Goal: Task Accomplishment & Management: Use online tool/utility

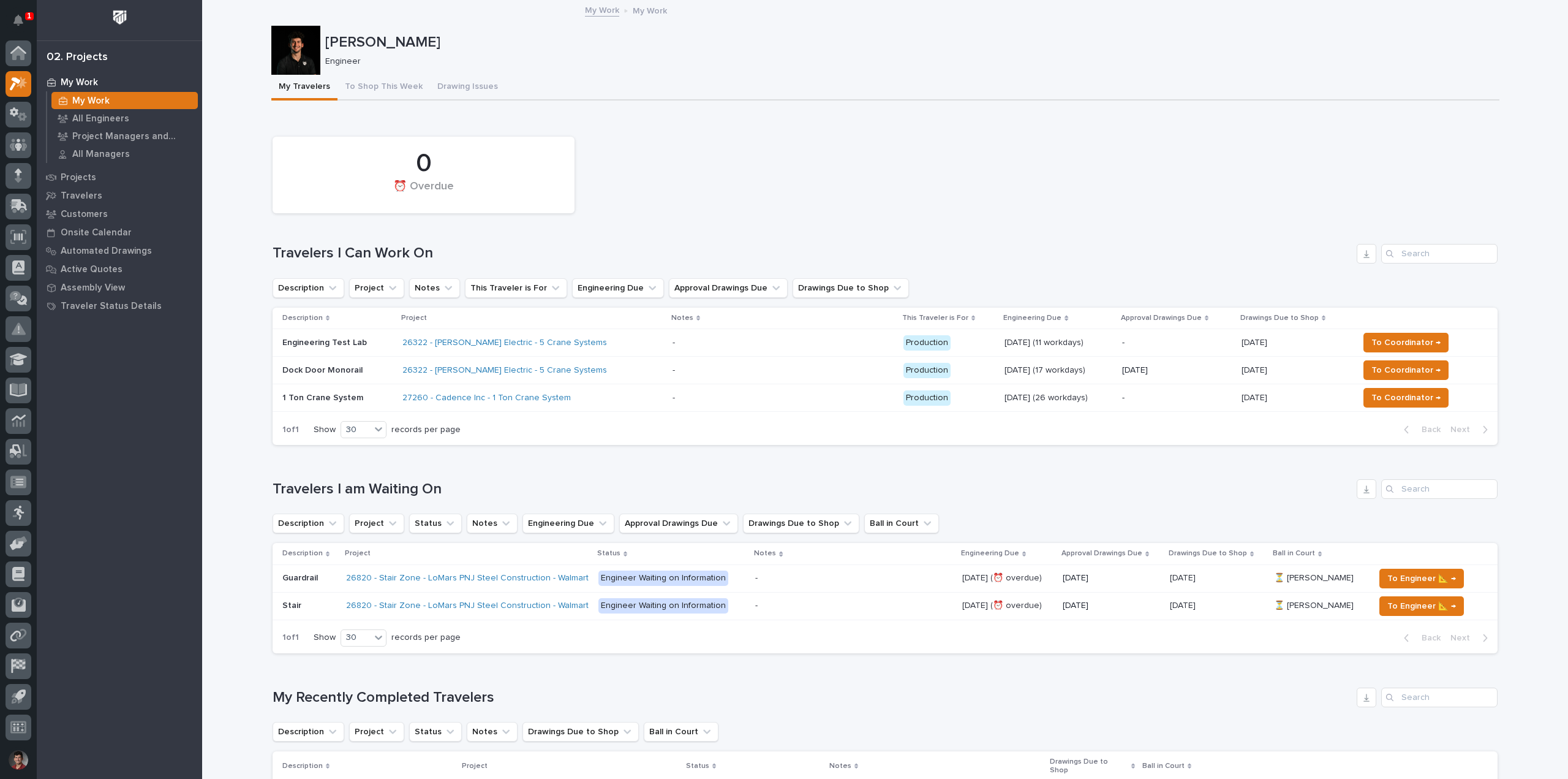
click at [15, 17] on icon "Notifications" at bounding box center [18, 20] width 10 height 11
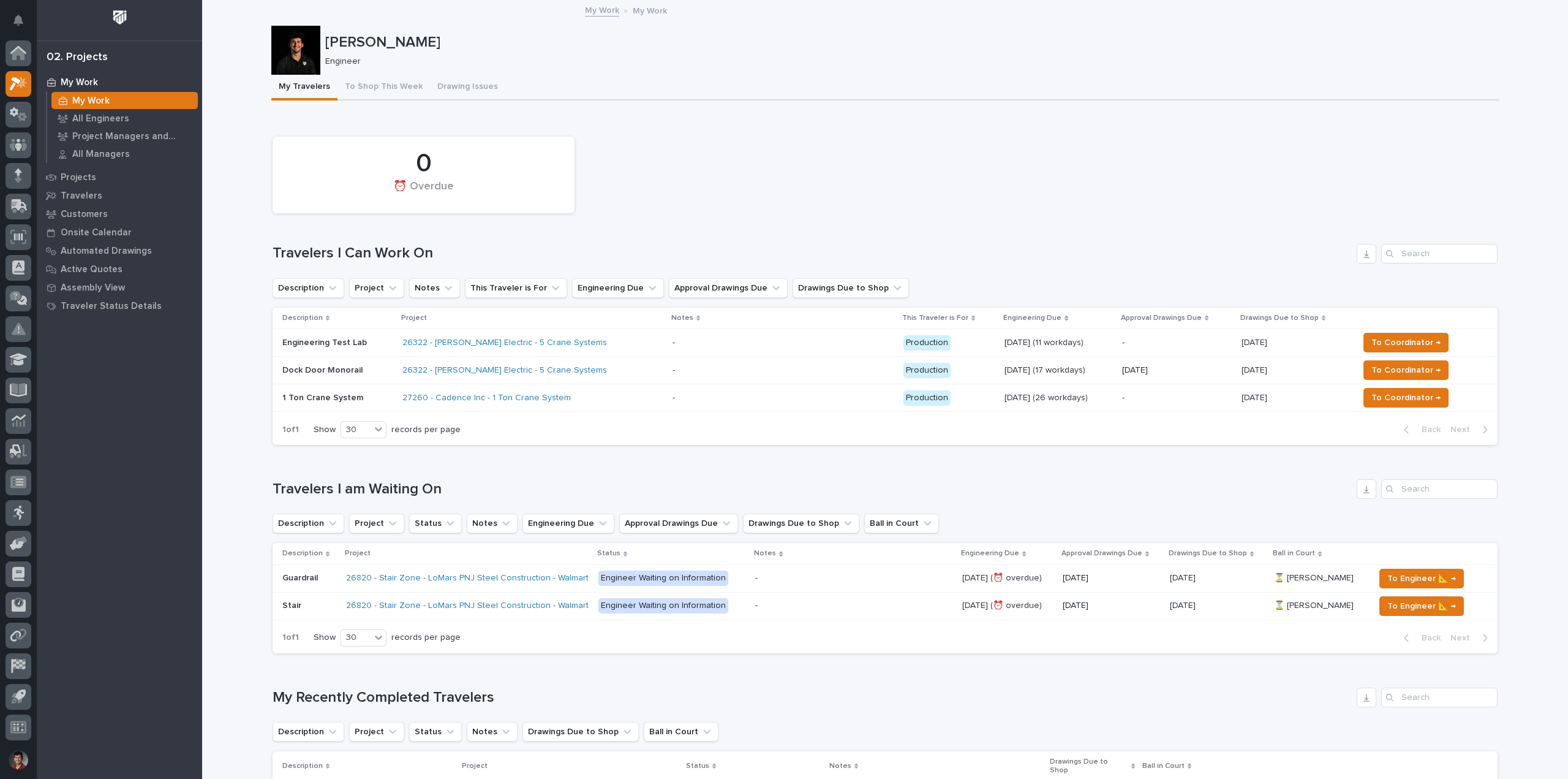
click at [601, 365] on div "26322 - Schneider Electric - 5 Crane Systems" at bounding box center [509, 370] width 214 height 10
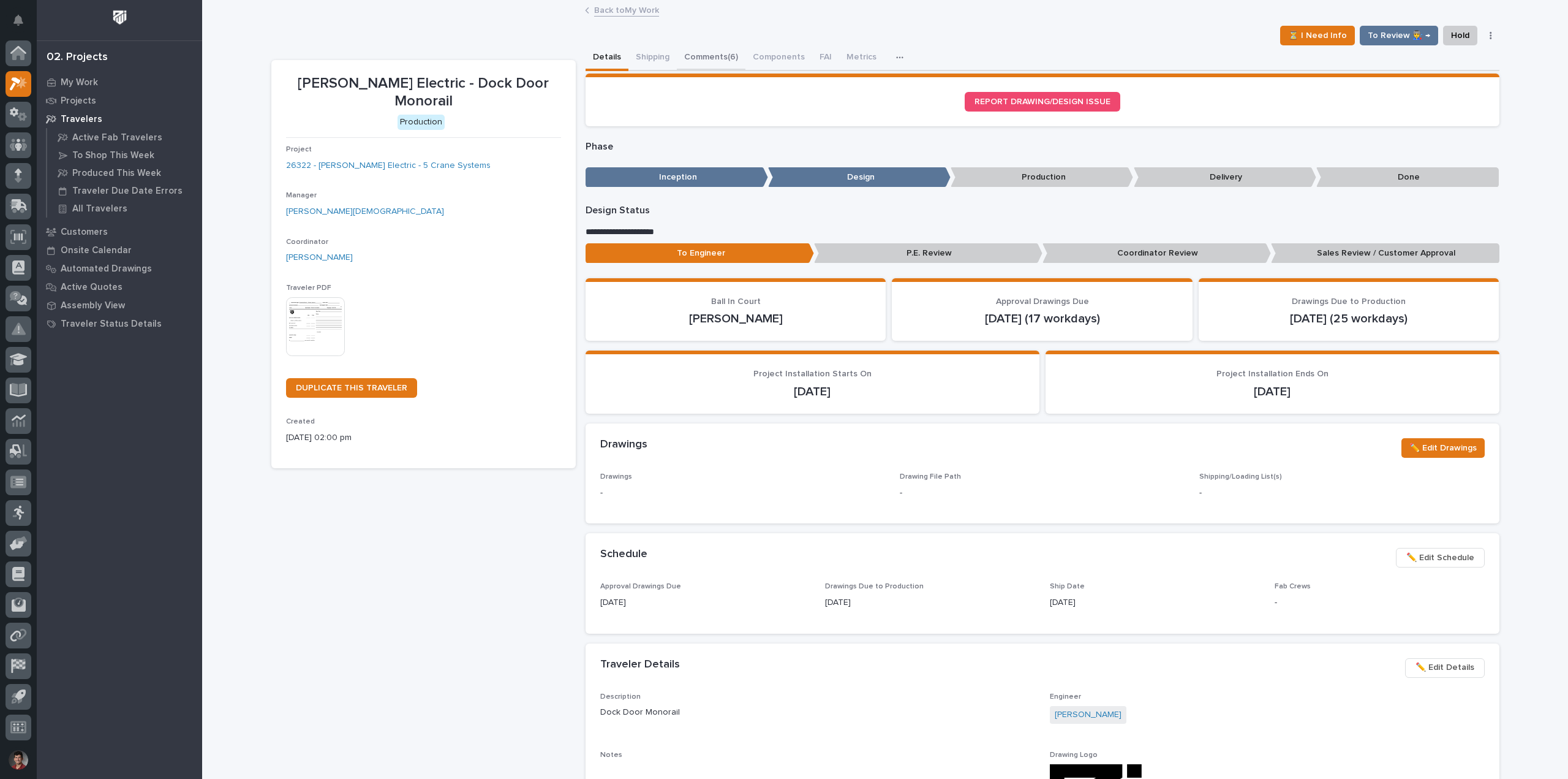
click at [702, 59] on button "Comments (6)" at bounding box center [711, 58] width 69 height 26
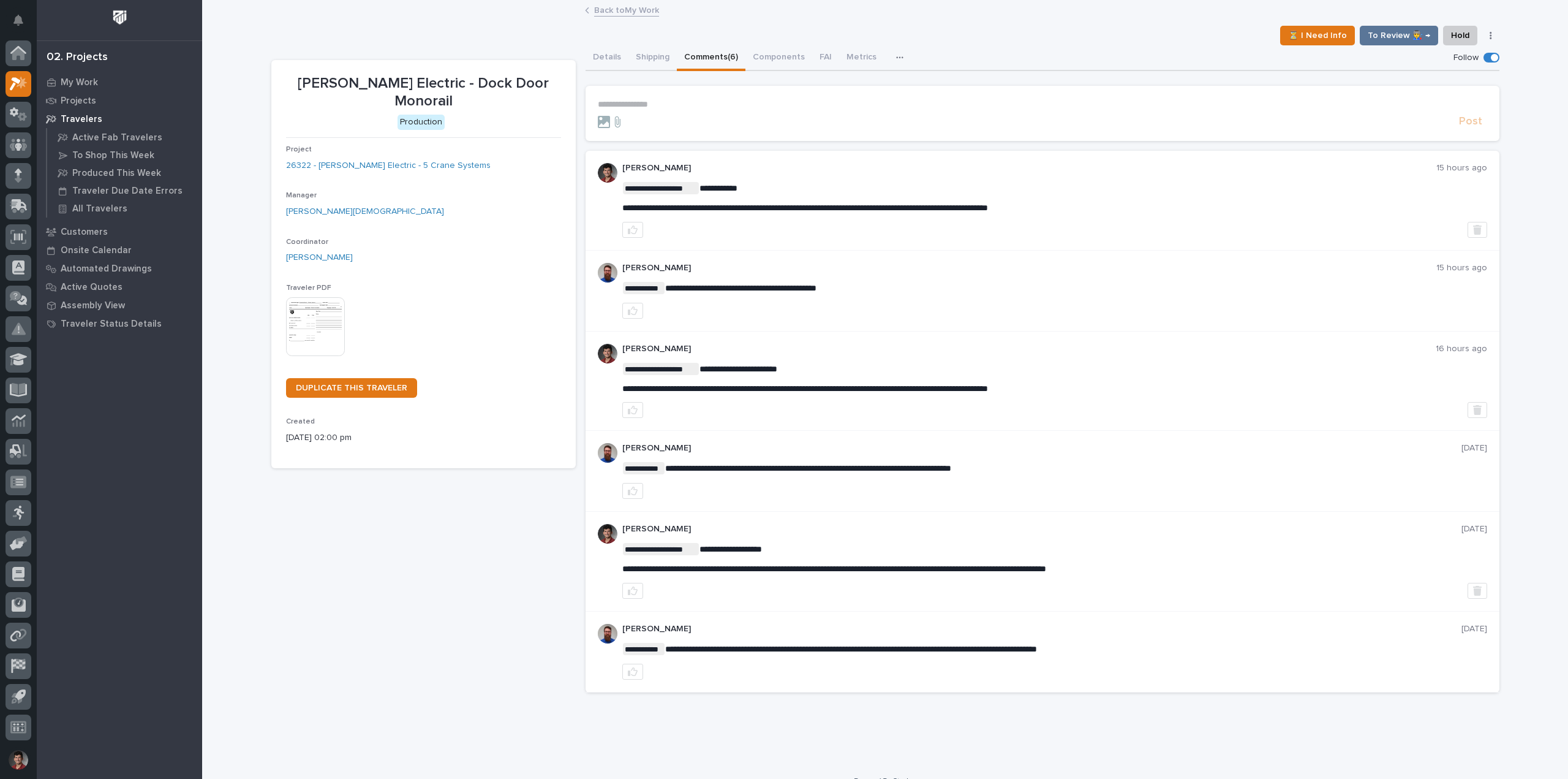
click at [595, 9] on link "Back to My Work" at bounding box center [627, 10] width 65 height 14
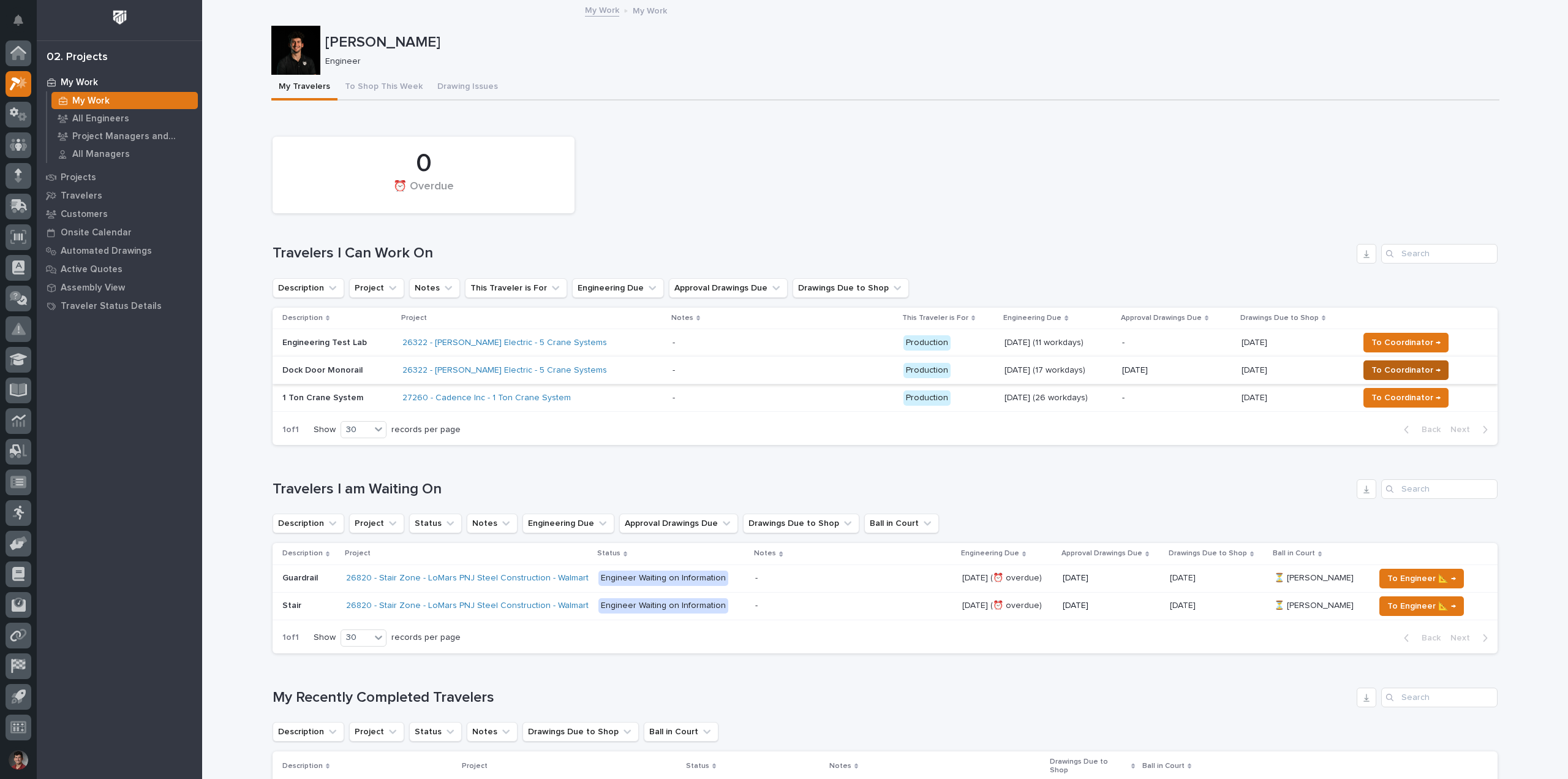
click at [1398, 367] on span "To Coordinator →" at bounding box center [1406, 370] width 69 height 15
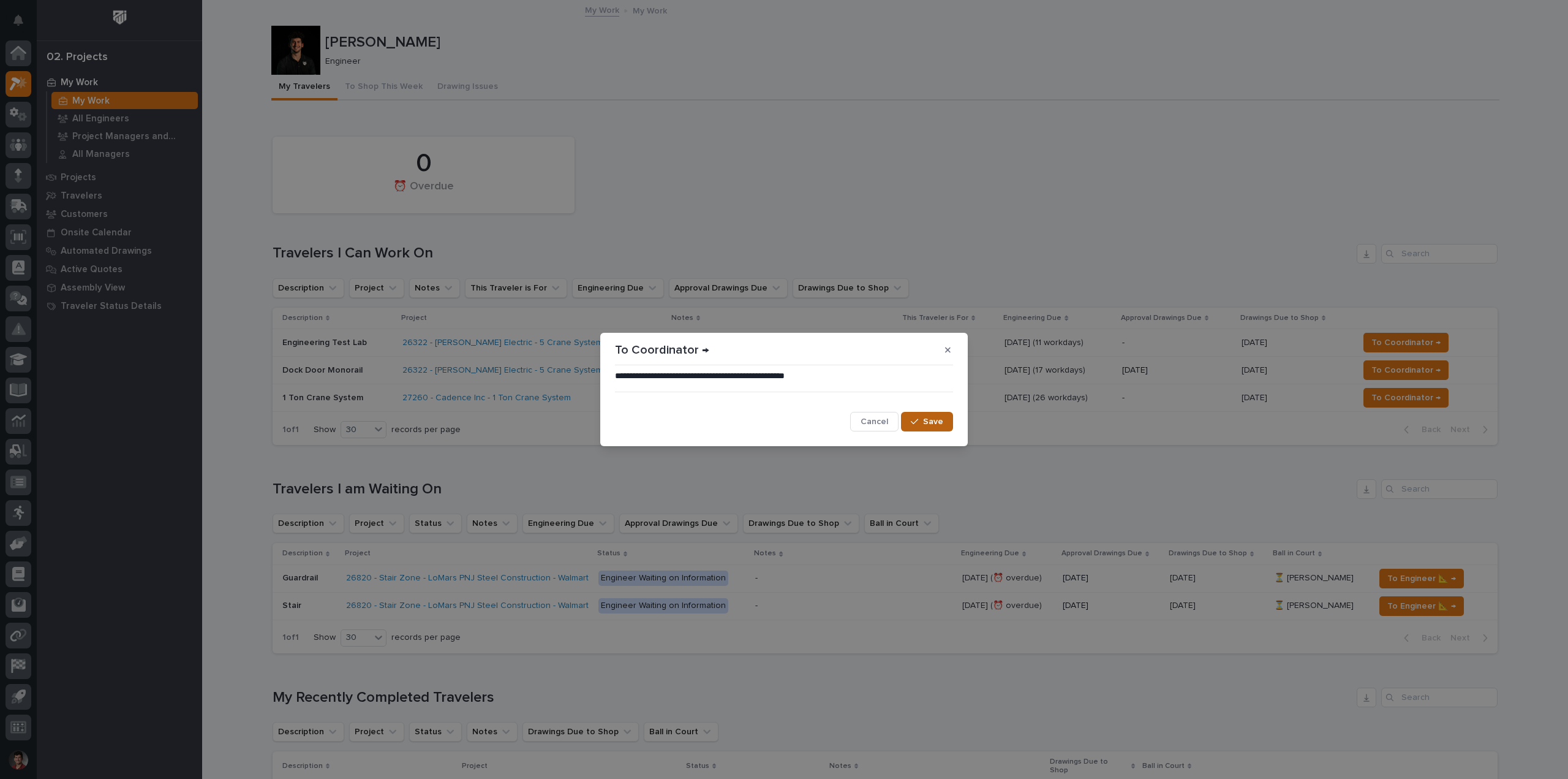
click at [929, 423] on span "Save" at bounding box center [933, 421] width 20 height 11
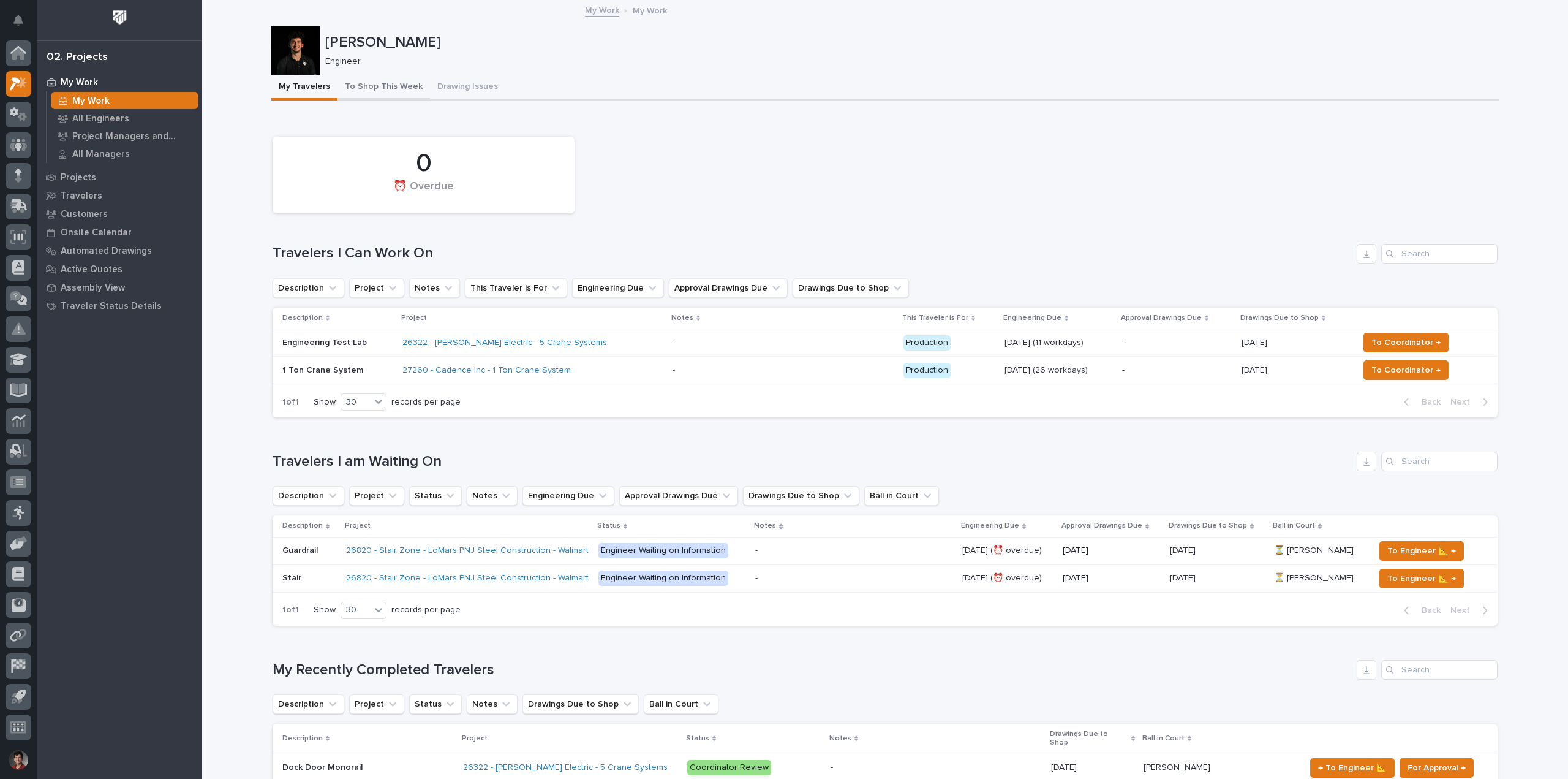
click at [397, 92] on button "To Shop This Week" at bounding box center [383, 87] width 92 height 26
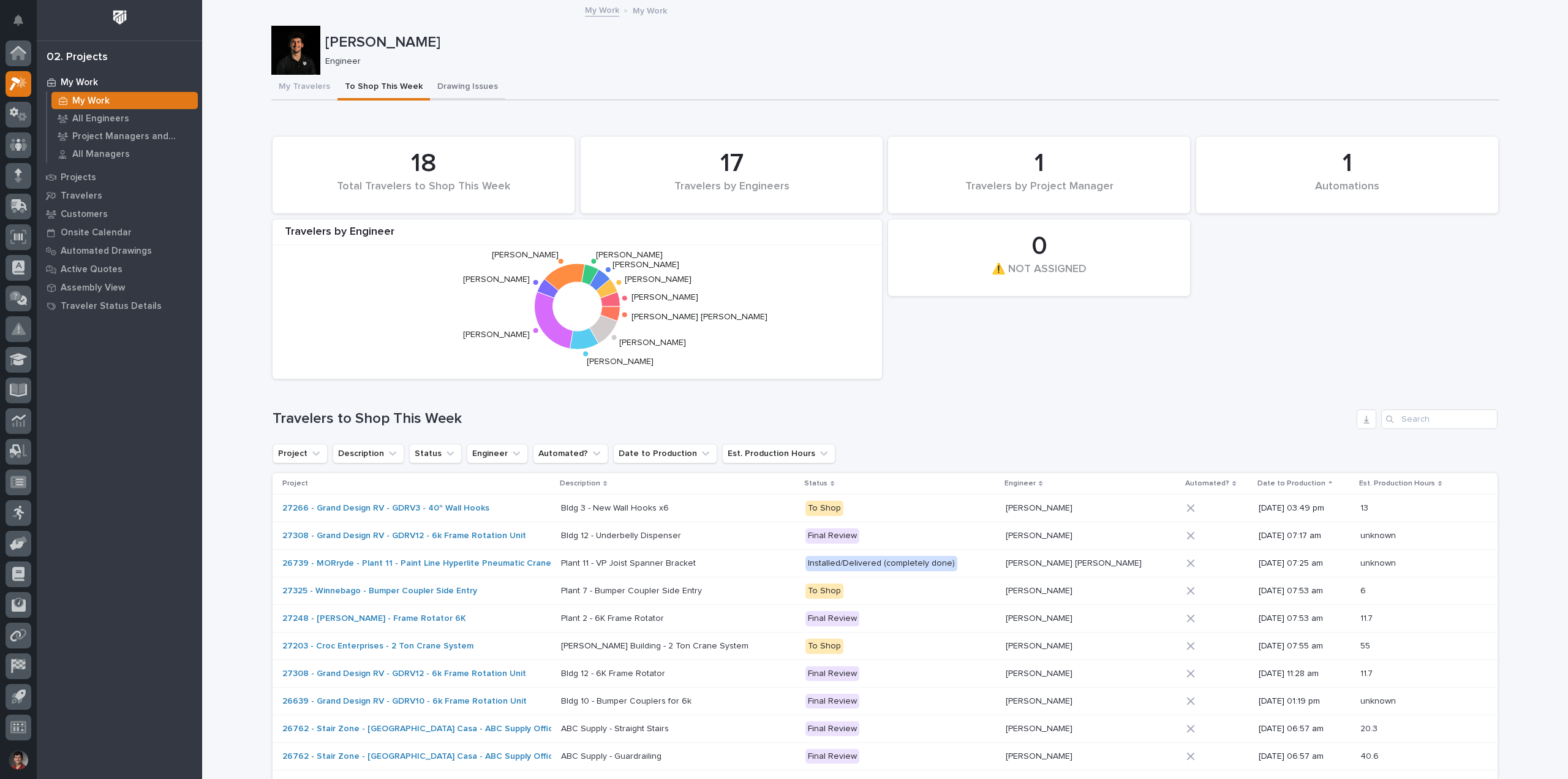
click at [469, 88] on button "Drawing Issues" at bounding box center [468, 87] width 76 height 26
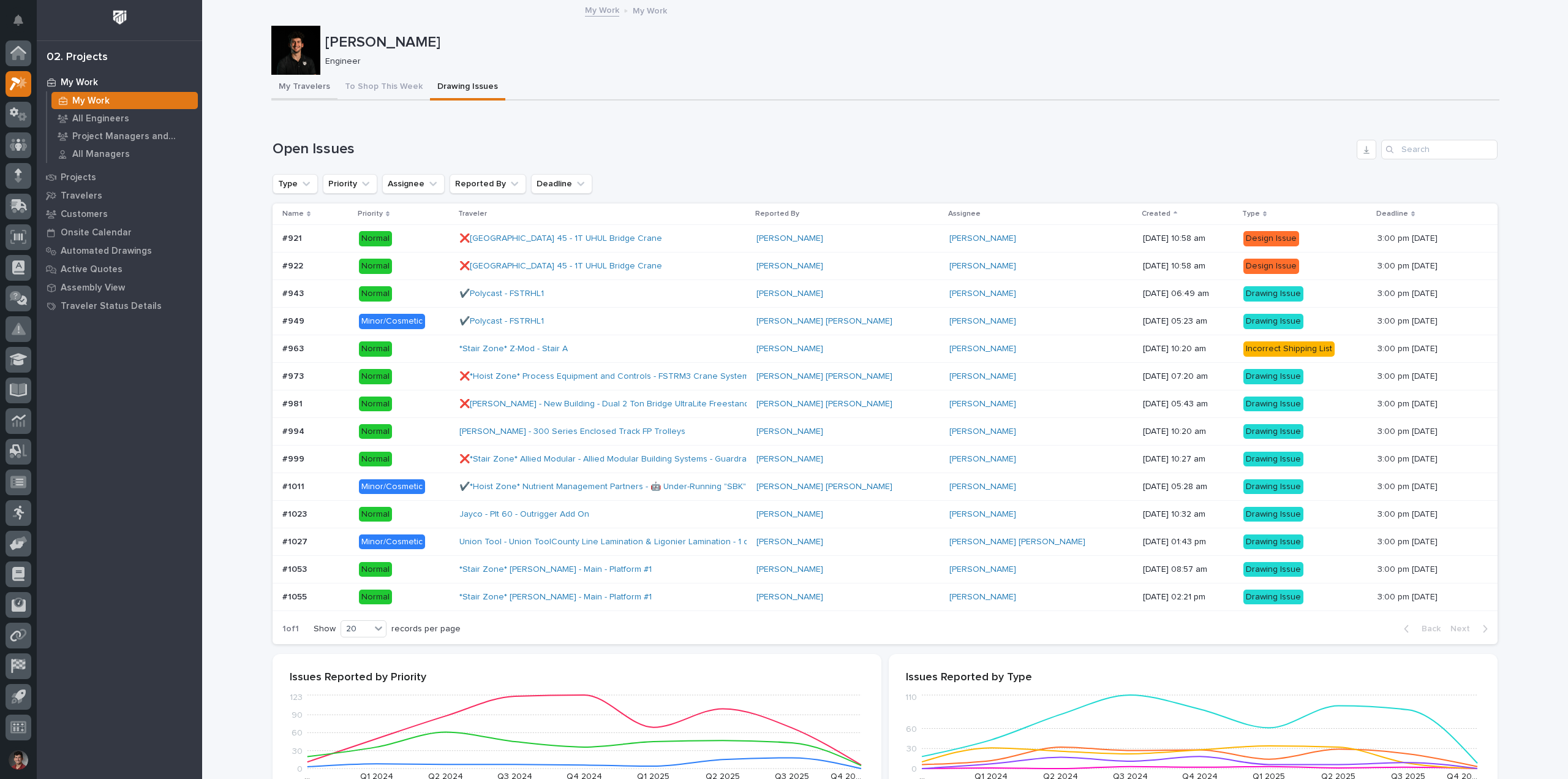
click at [310, 83] on button "My Travelers" at bounding box center [304, 87] width 66 height 26
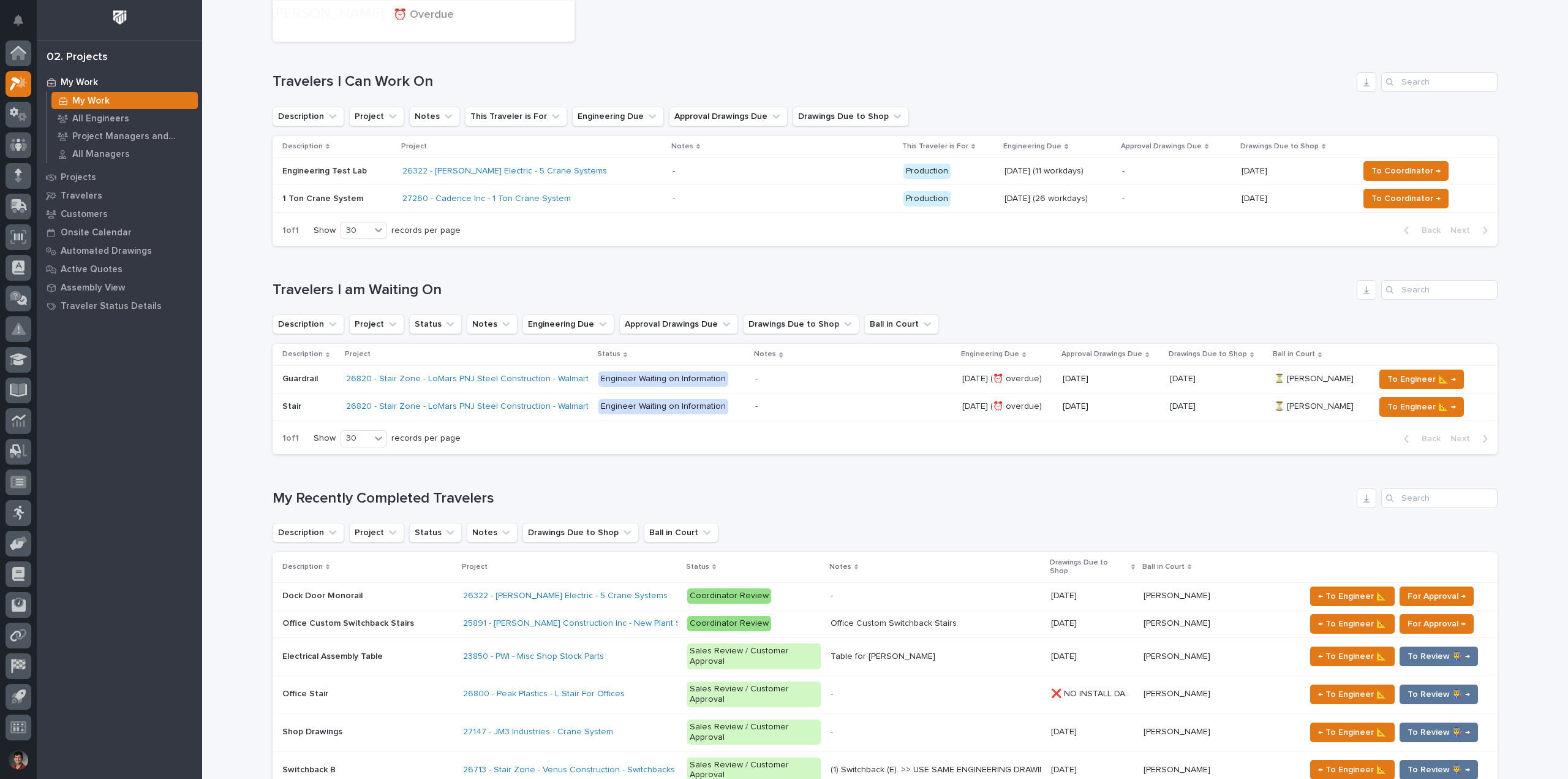
scroll to position [306, 0]
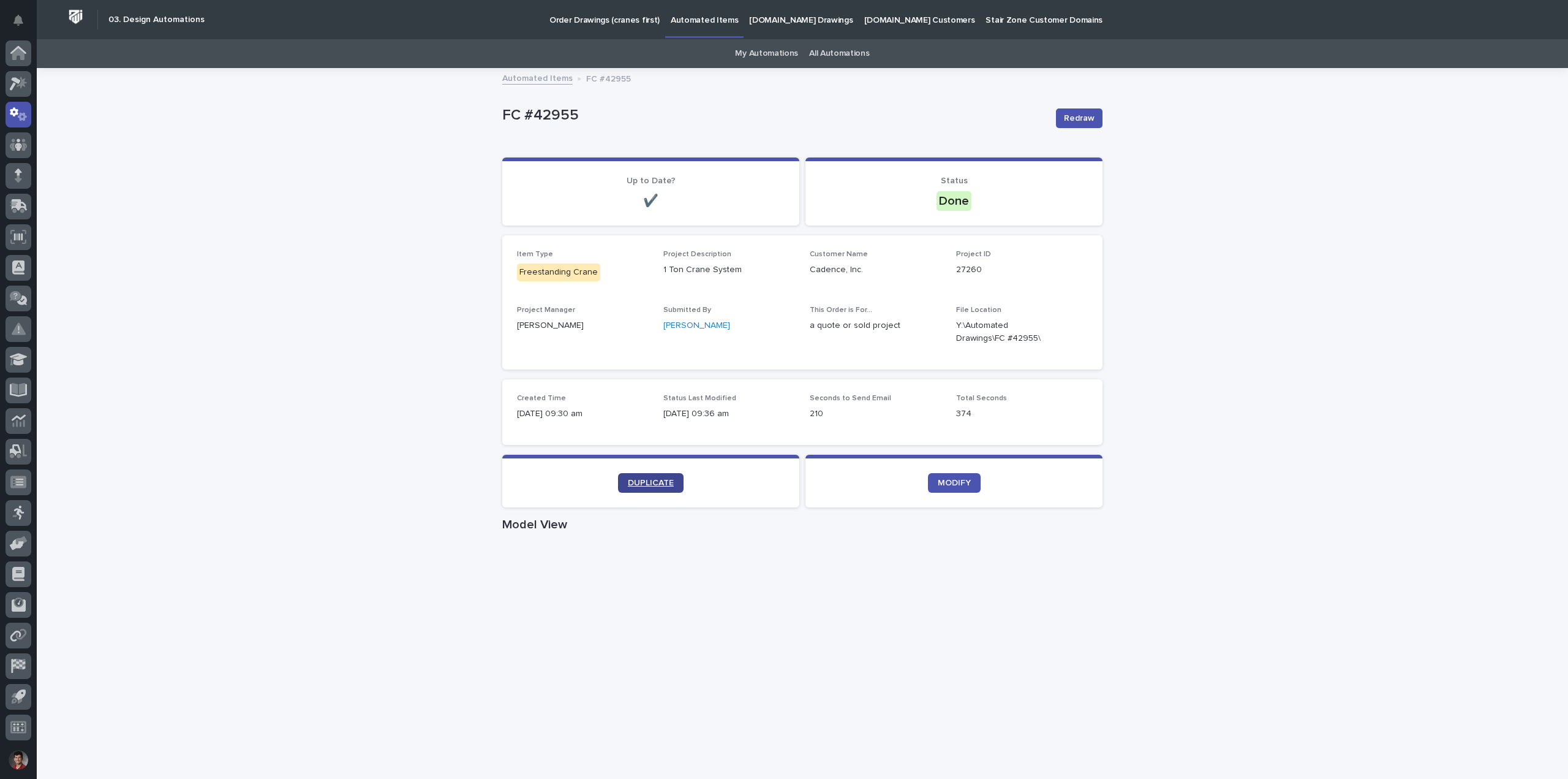
click at [670, 485] on link "DUPLICATE" at bounding box center [651, 483] width 65 height 19
click at [1072, 333] on icon "button" at bounding box center [1073, 332] width 10 height 10
click at [1213, 292] on div "Loading... Saving… Loading... Saving… FC #42955 Redraw FC #42955 Redraw Sorry, …" at bounding box center [802, 710] width 1532 height 1281
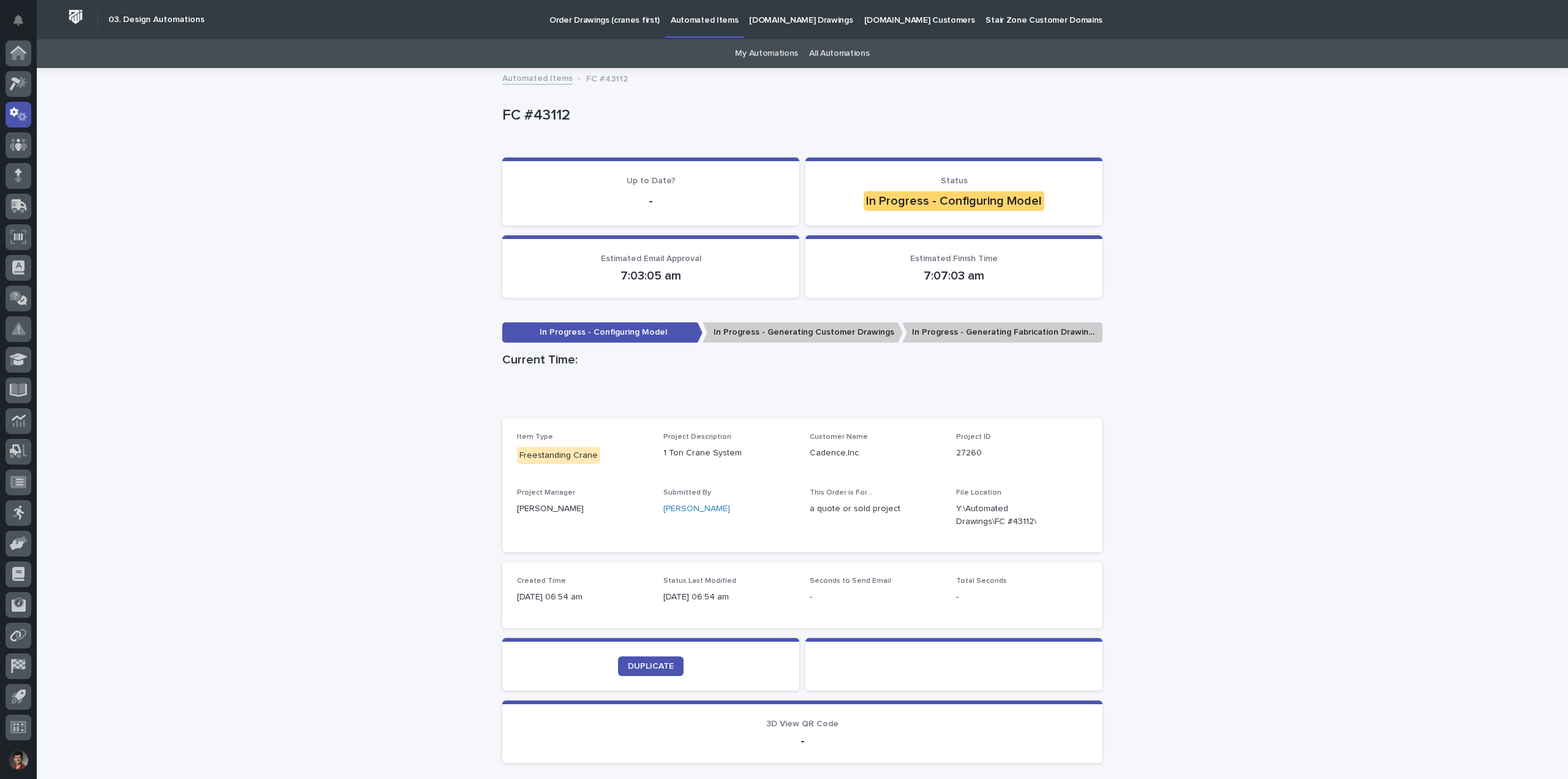
click at [1202, 405] on div "Loading... Saving… Loading... Saving… FC #43112 FC #43112 Sorry, there was an e…" at bounding box center [802, 452] width 1532 height 765
click at [1137, 414] on div "Loading... Saving… Loading... Saving… FC #43112 FC #43112 Sorry, there was an e…" at bounding box center [802, 452] width 1532 height 765
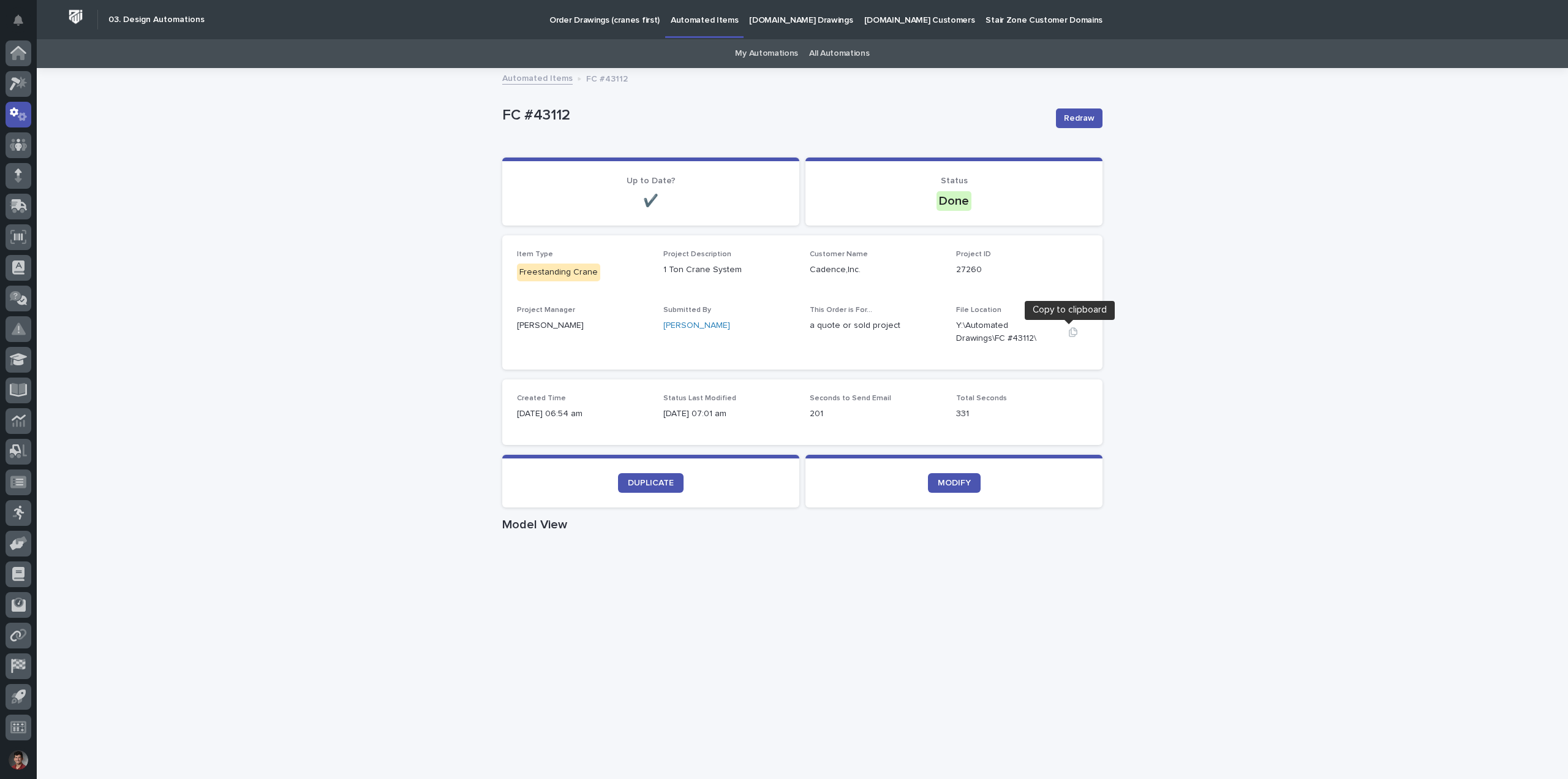
click at [1069, 332] on icon "button" at bounding box center [1073, 331] width 8 height 9
